Goal: Navigation & Orientation: Find specific page/section

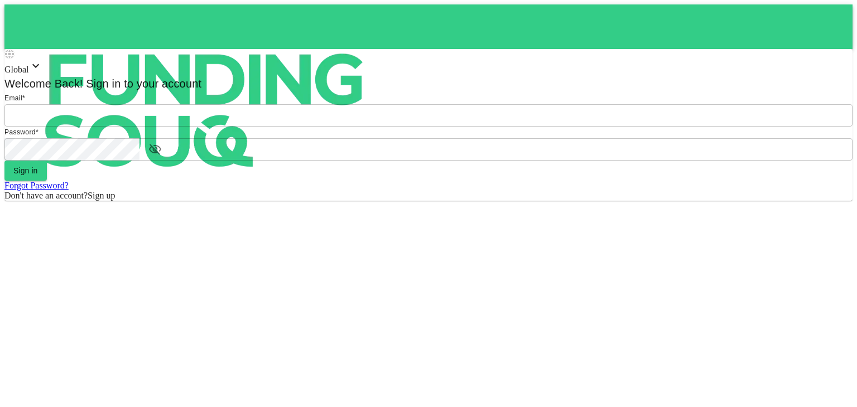
click at [405, 127] on input "email" at bounding box center [428, 115] width 848 height 22
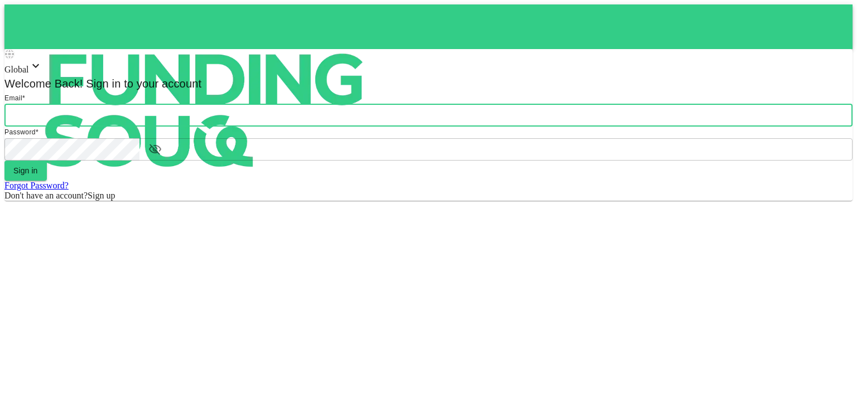
type input "[PERSON_NAME][EMAIL_ADDRESS][DOMAIN_NAME]"
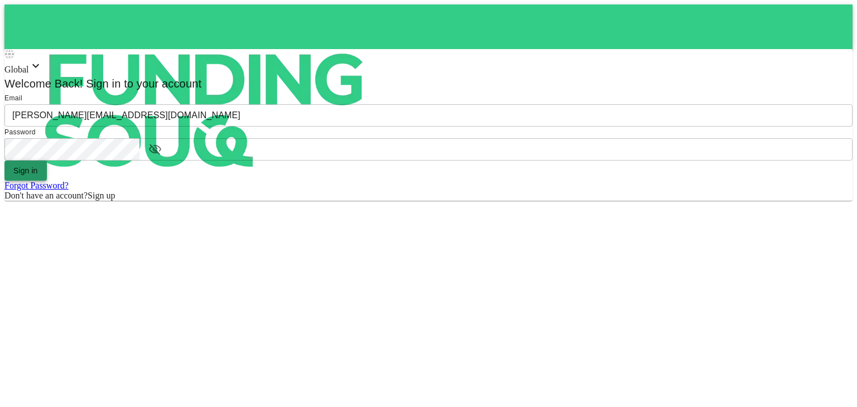
click at [47, 181] on button "Sign in" at bounding box center [25, 171] width 42 height 20
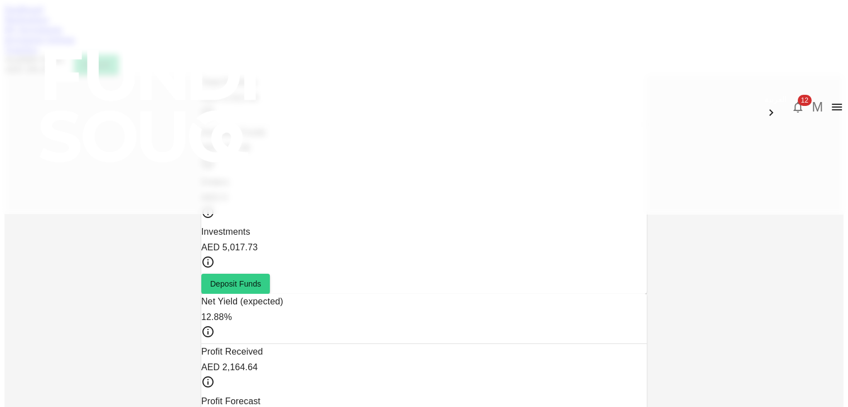
click at [792, 100] on icon "button" at bounding box center [798, 106] width 13 height 13
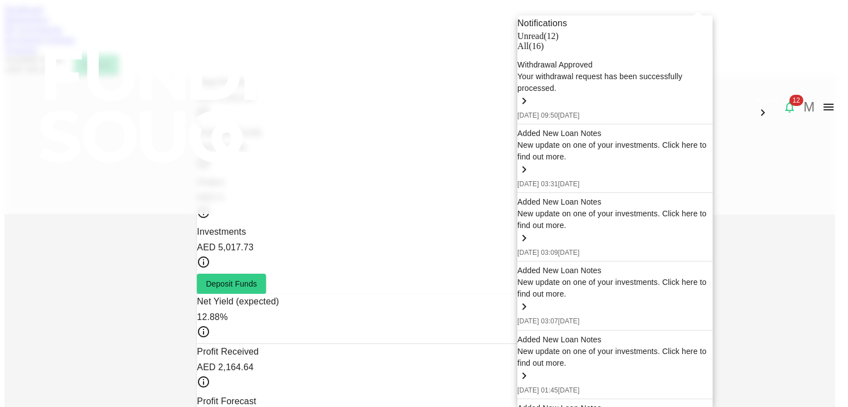
click at [187, 59] on div at bounding box center [424, 203] width 848 height 407
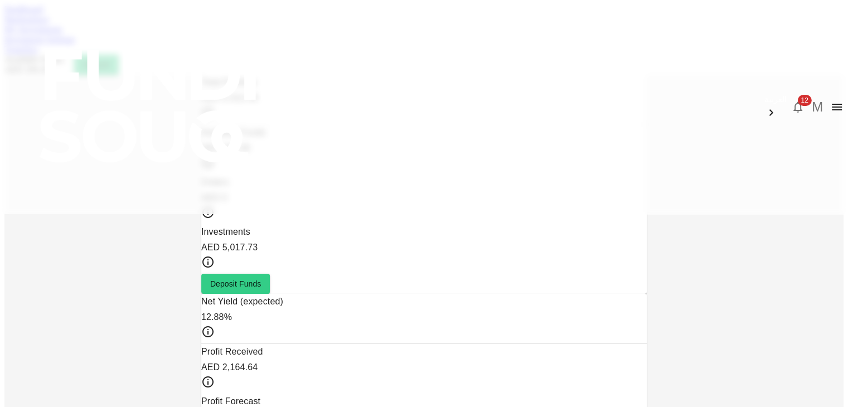
click at [49, 24] on link "Marketplace" at bounding box center [26, 19] width 45 height 9
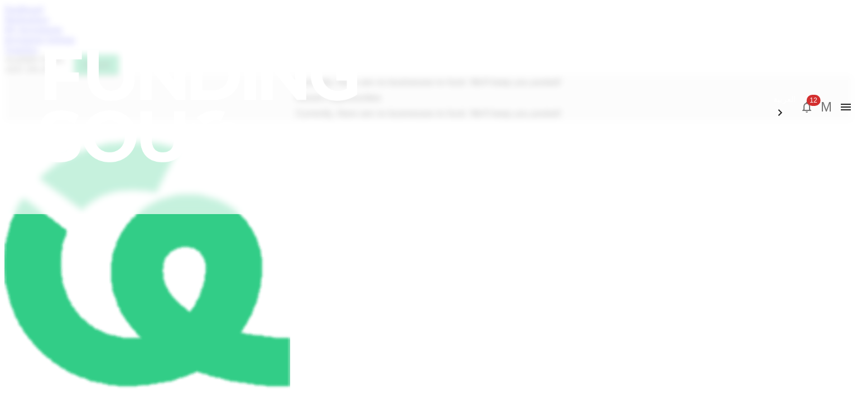
click at [62, 34] on link "My Investments" at bounding box center [33, 29] width 58 height 9
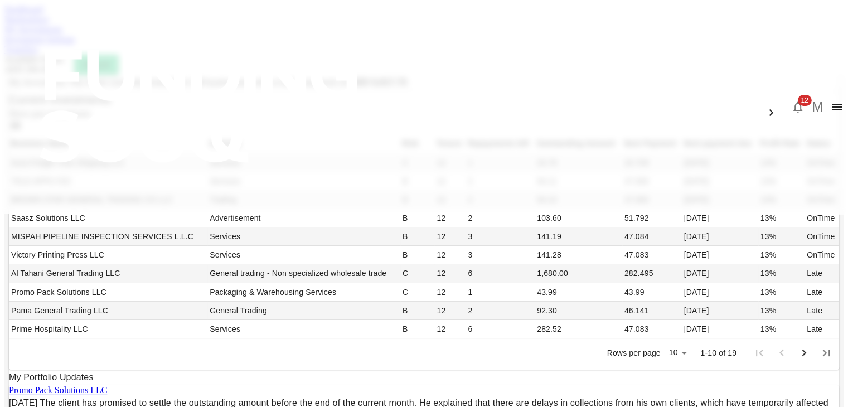
click at [49, 24] on link "Marketplace" at bounding box center [26, 19] width 45 height 9
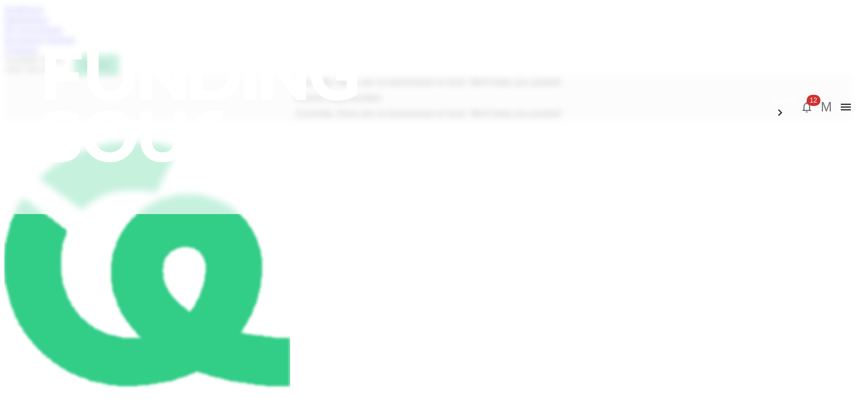
click at [43, 14] on link "Dashboard" at bounding box center [23, 8] width 38 height 9
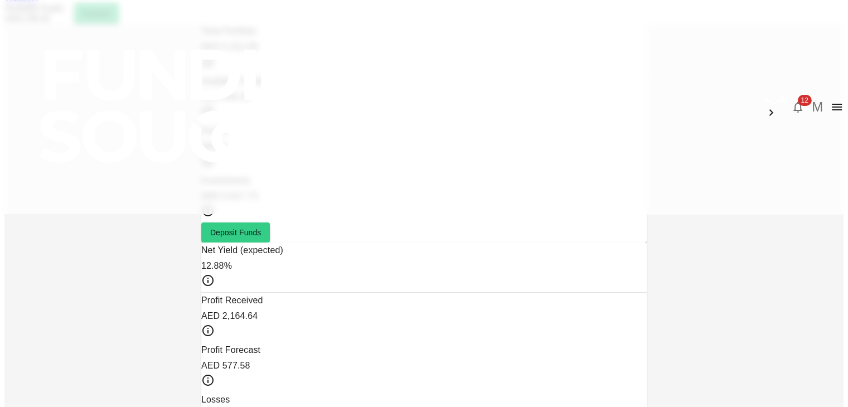
scroll to position [55, 0]
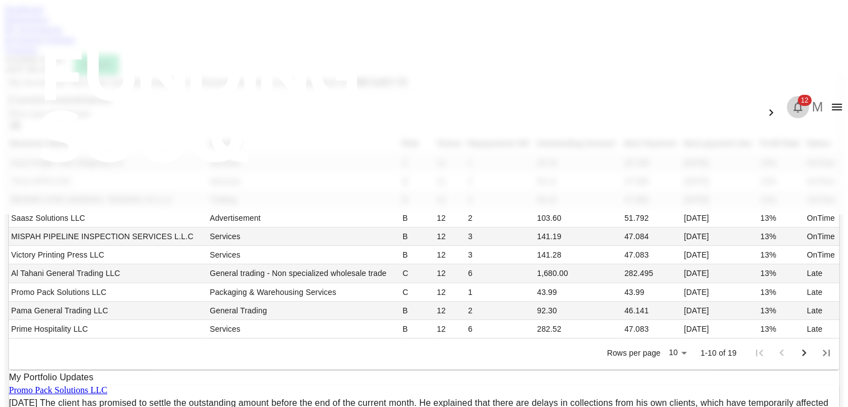
click at [792, 100] on icon "button" at bounding box center [798, 106] width 13 height 13
